Goal: Information Seeking & Learning: Find specific fact

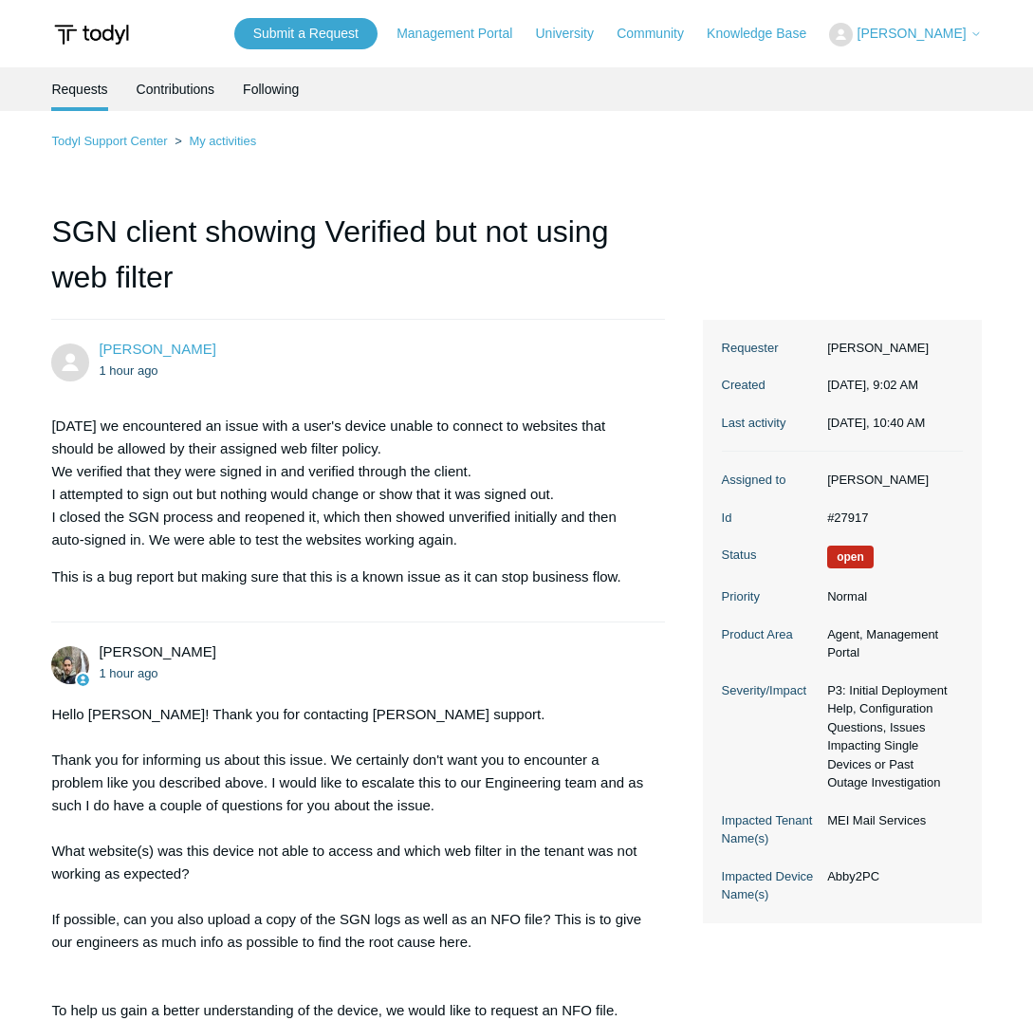
scroll to position [1875, 0]
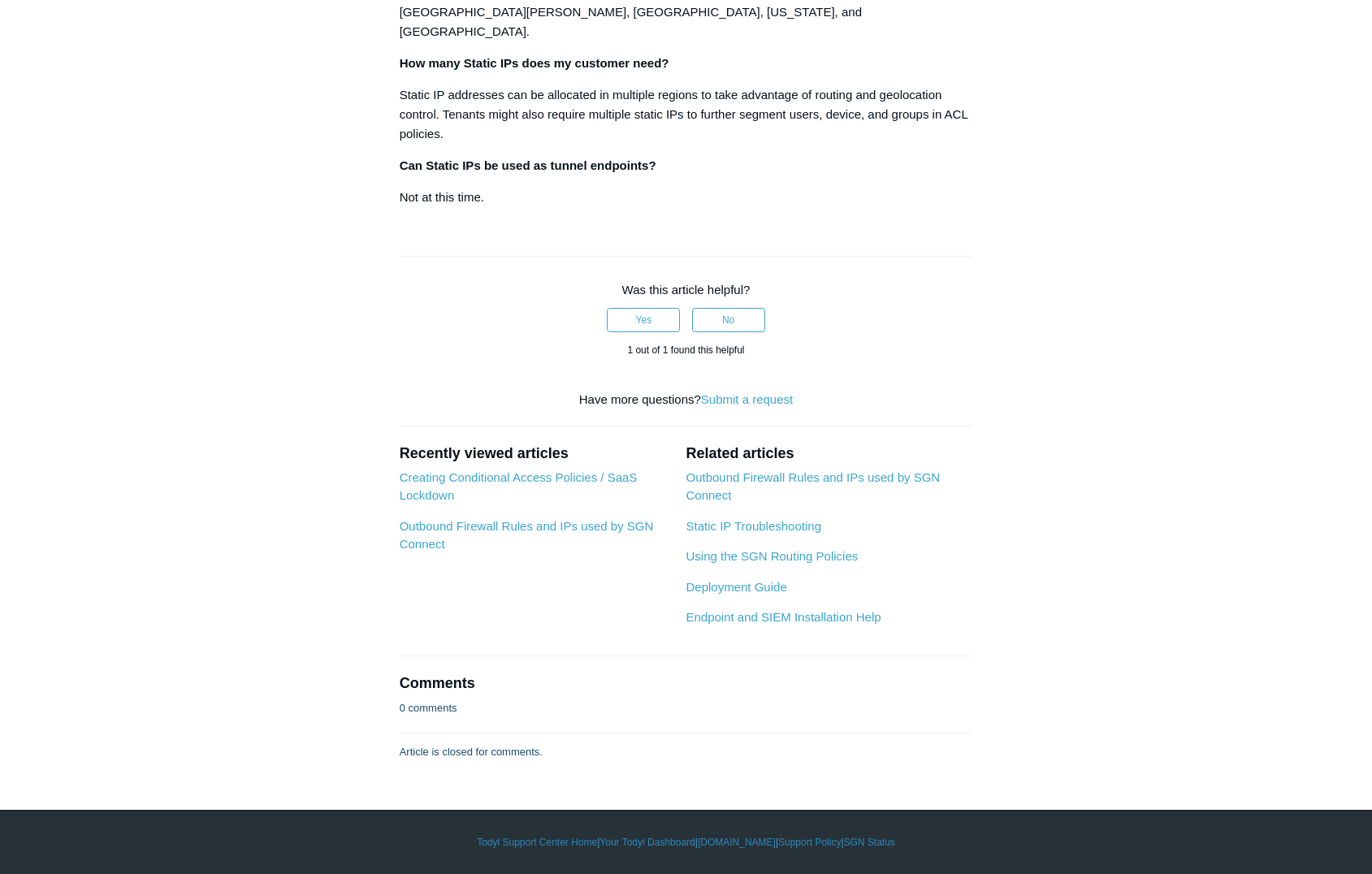
scroll to position [3572, 0]
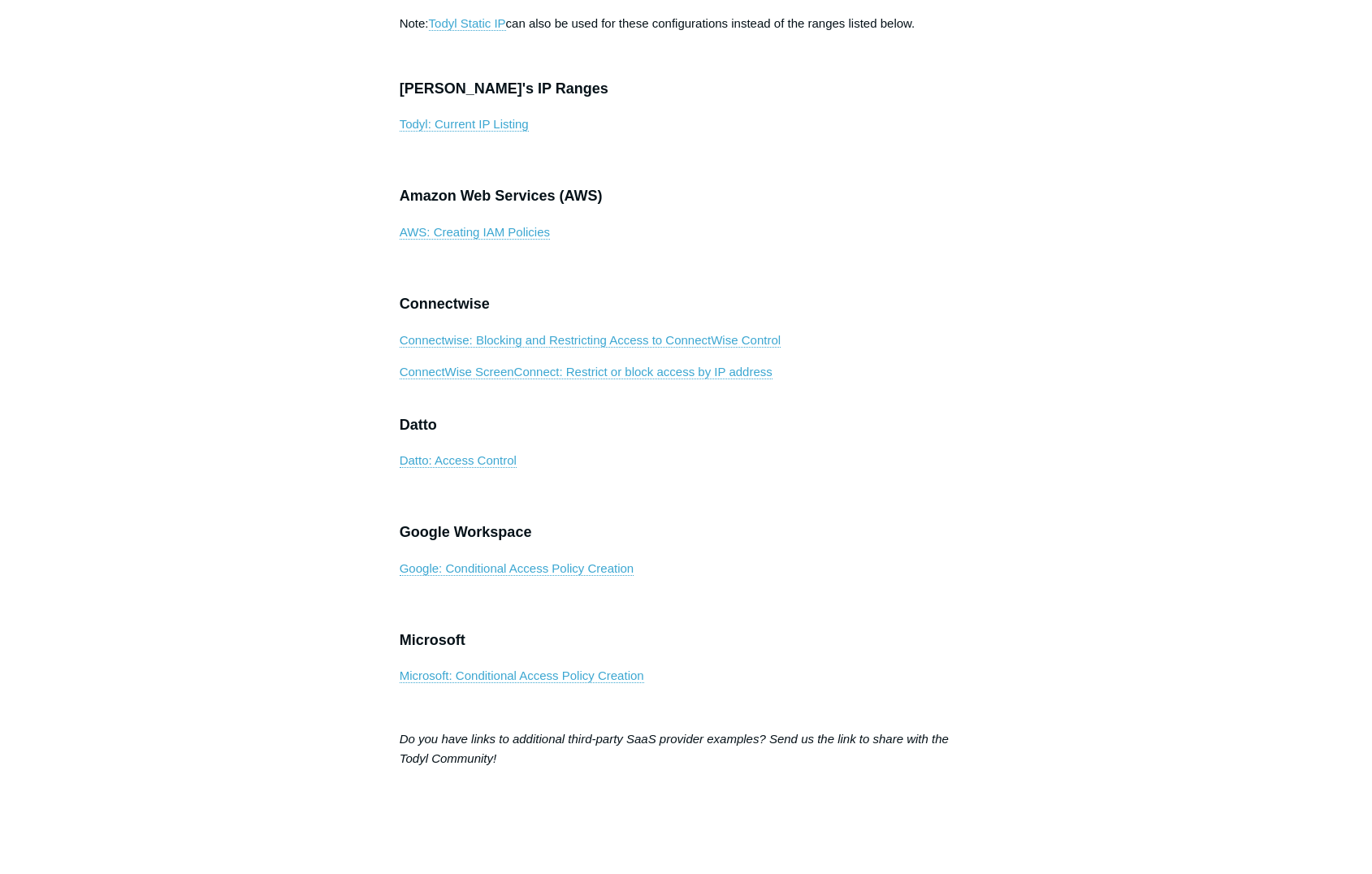
scroll to position [650, 0]
click at [474, 134] on link "Todyl: Current IP Listing" at bounding box center [464, 125] width 129 height 15
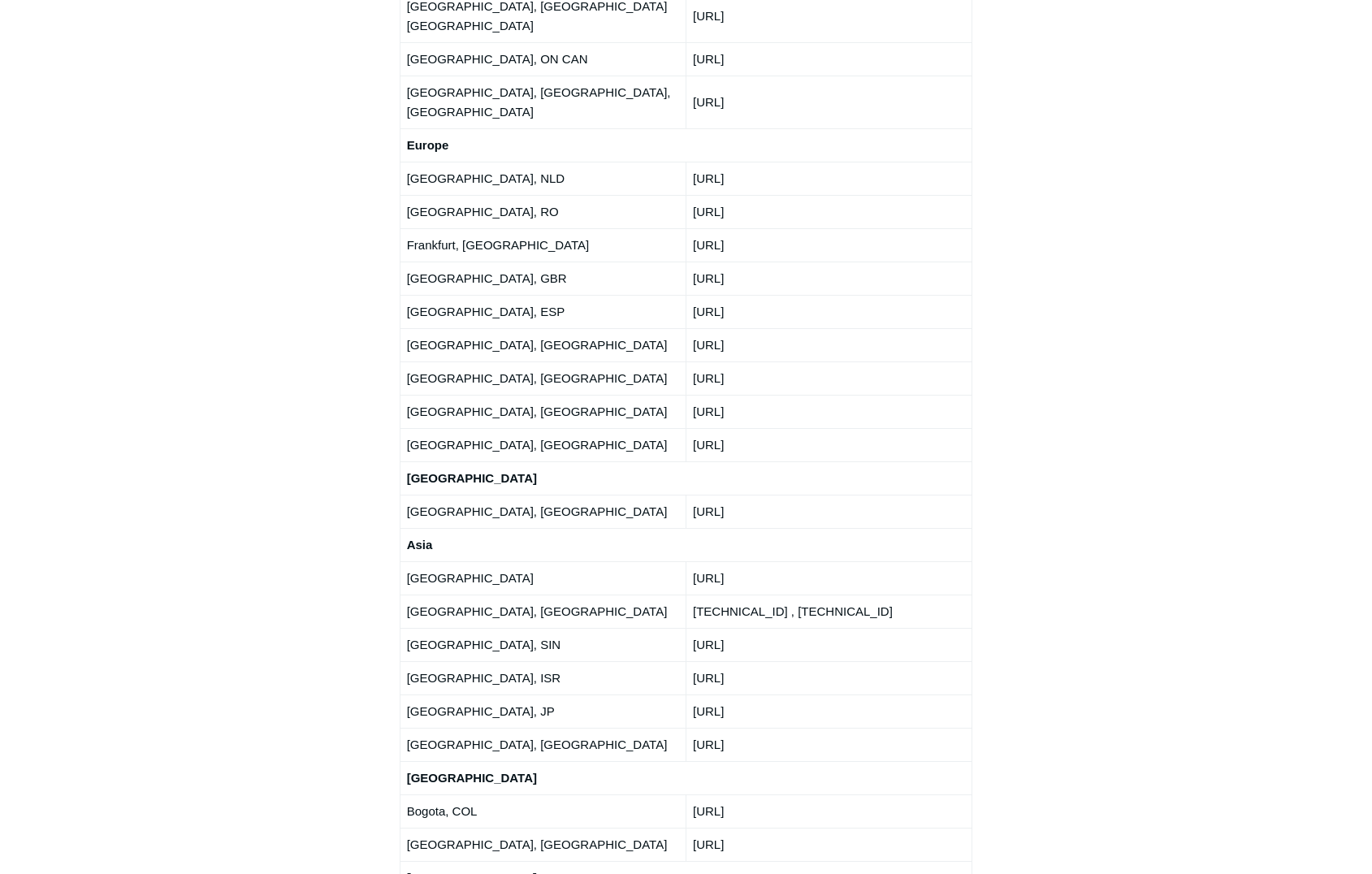
scroll to position [2842, 0]
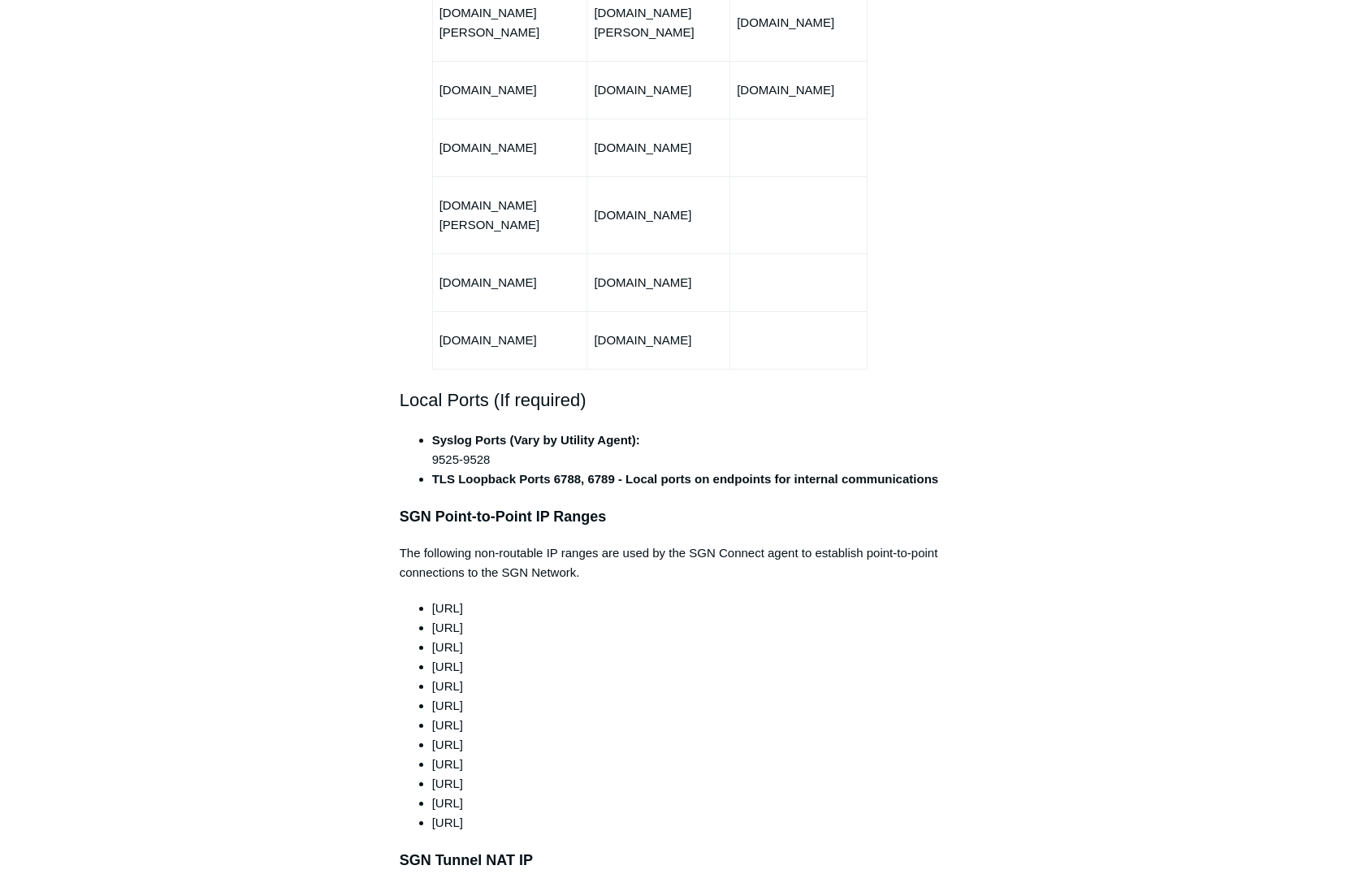
scroll to position [731, 0]
